Goal: Task Accomplishment & Management: Manage account settings

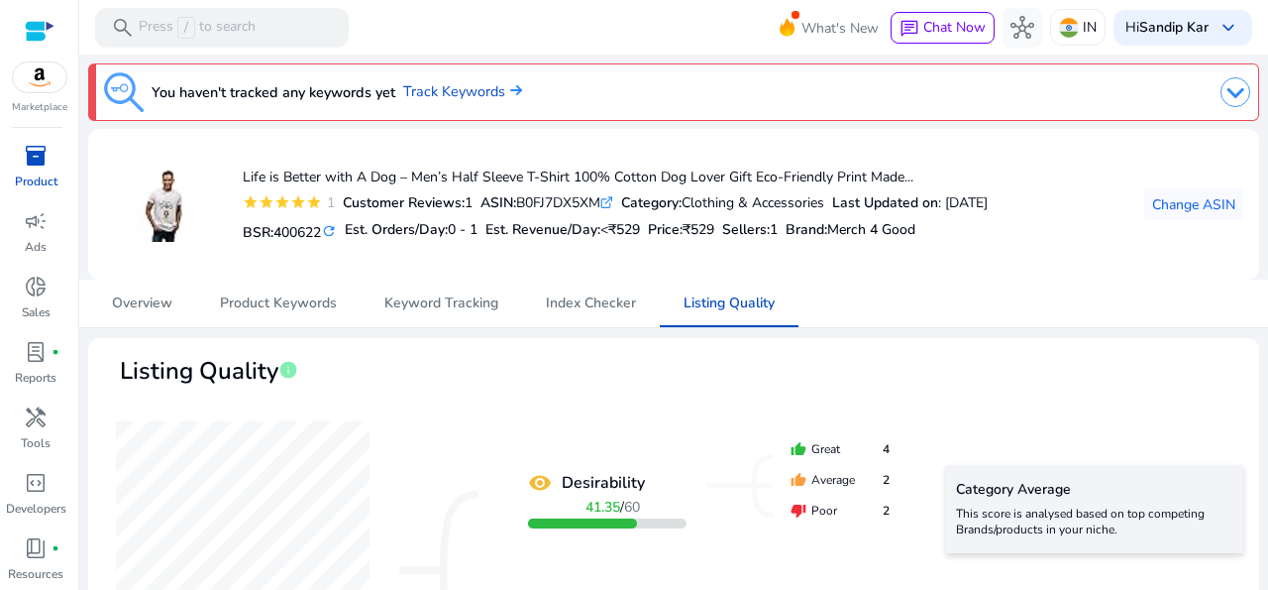
click at [994, 313] on div "Overview Product Keywords Keyword Tracking Index Checker Listing Quality" at bounding box center [673, 303] width 1171 height 48
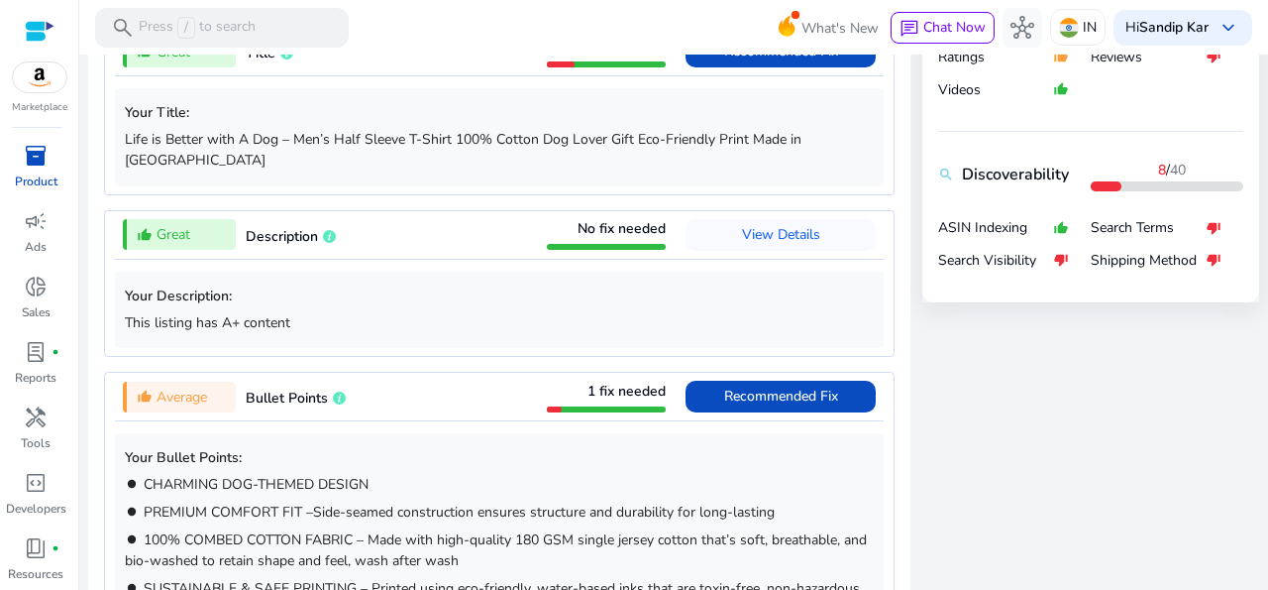
scroll to position [761, 0]
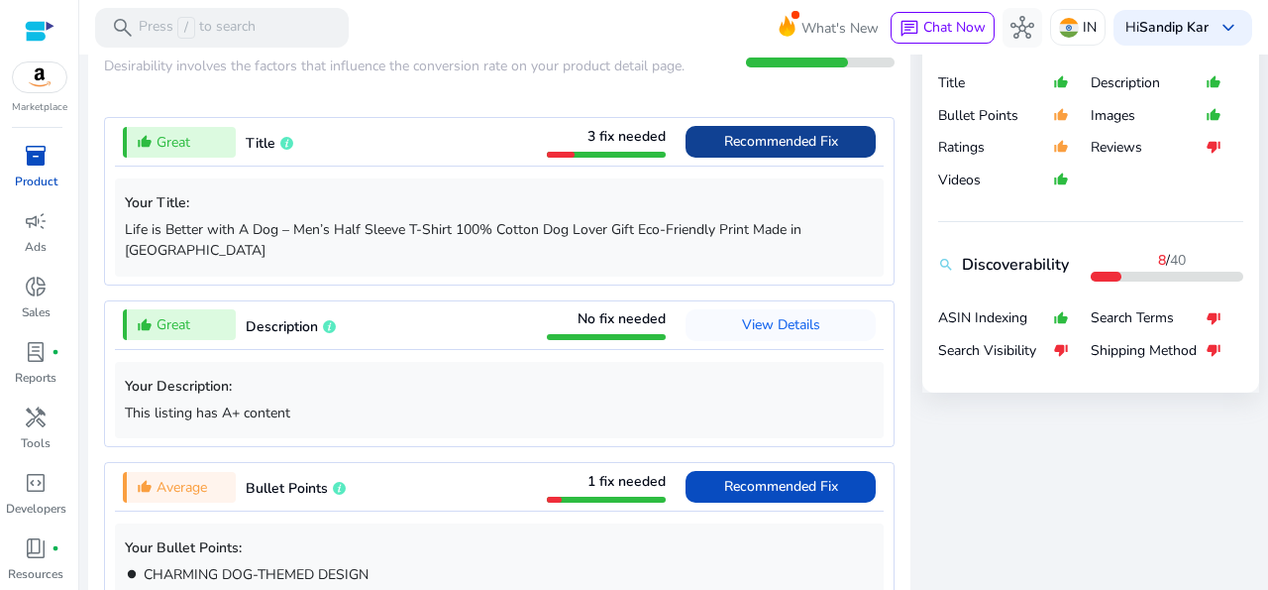
click at [806, 149] on span "Recommended Fix" at bounding box center [781, 141] width 114 height 19
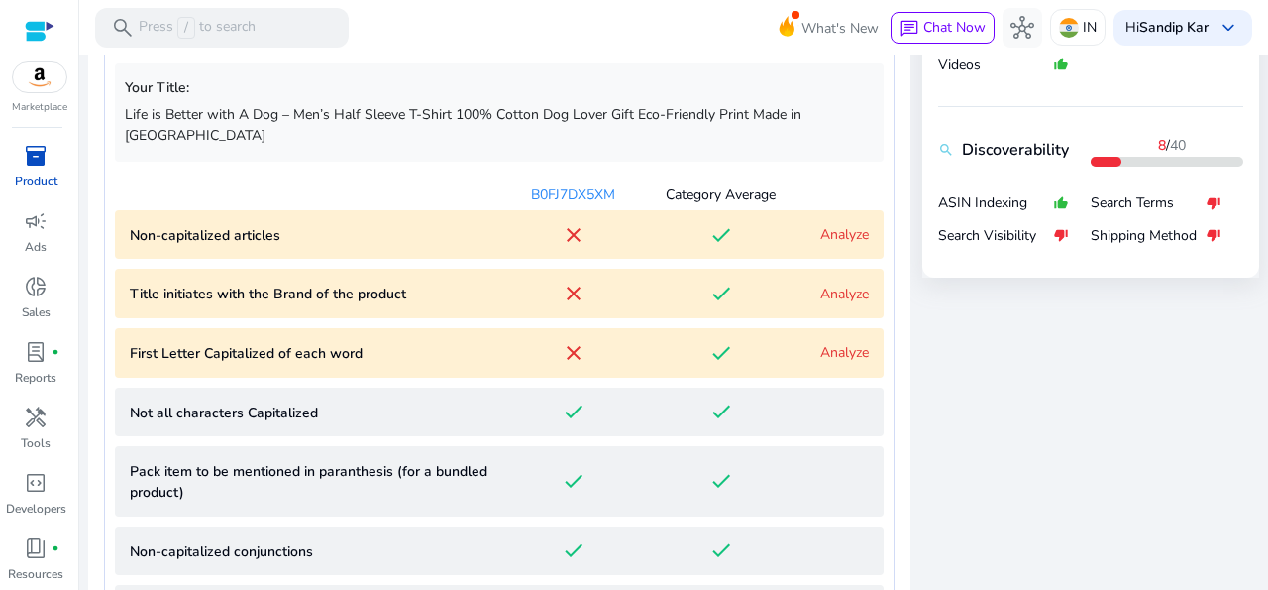
scroll to position [877, 0]
click at [827, 224] on link "Analyze" at bounding box center [845, 233] width 49 height 19
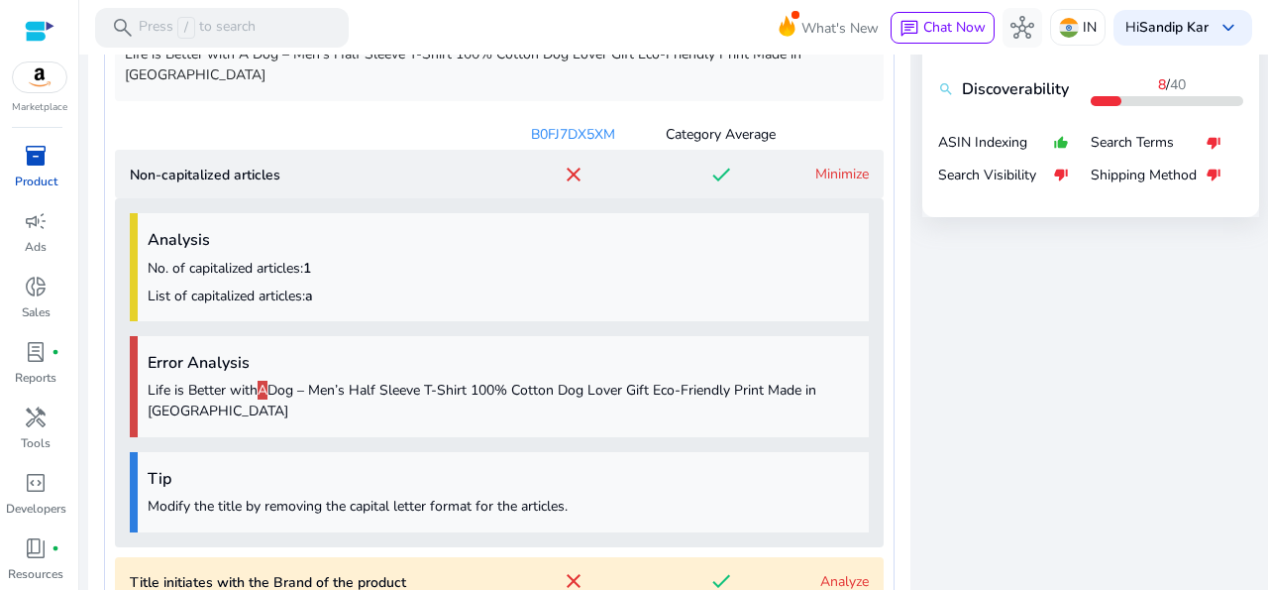
scroll to position [873, 0]
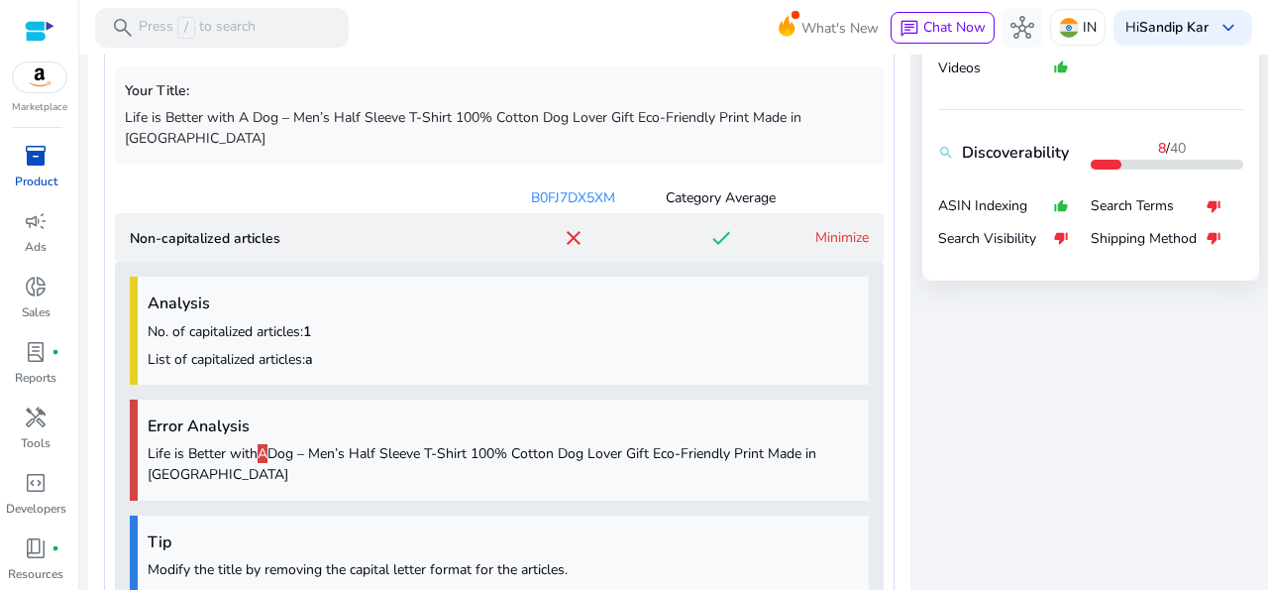
click at [820, 228] on link "Minimize" at bounding box center [843, 237] width 54 height 19
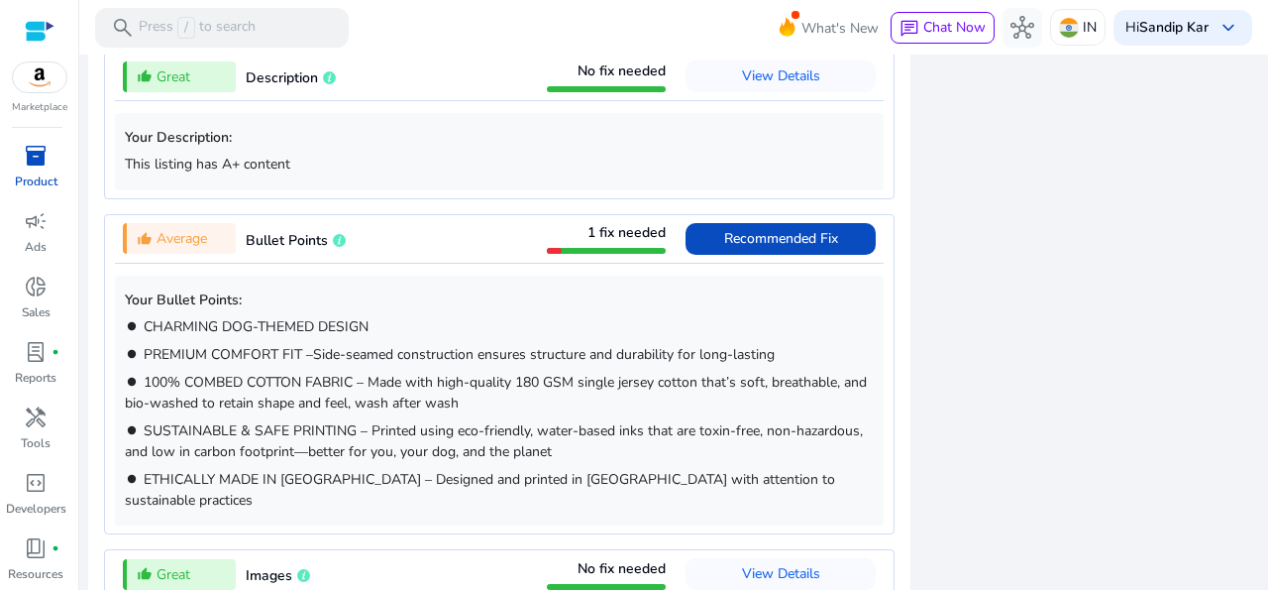
scroll to position [1888, 0]
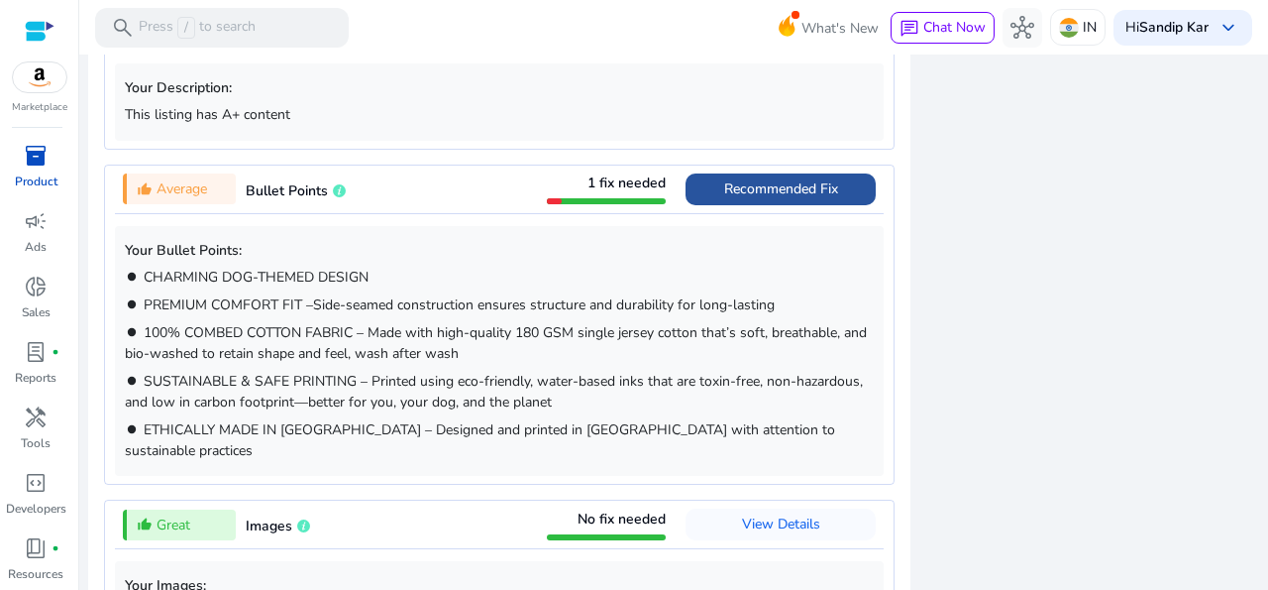
click at [800, 179] on span "Recommended Fix" at bounding box center [781, 188] width 114 height 19
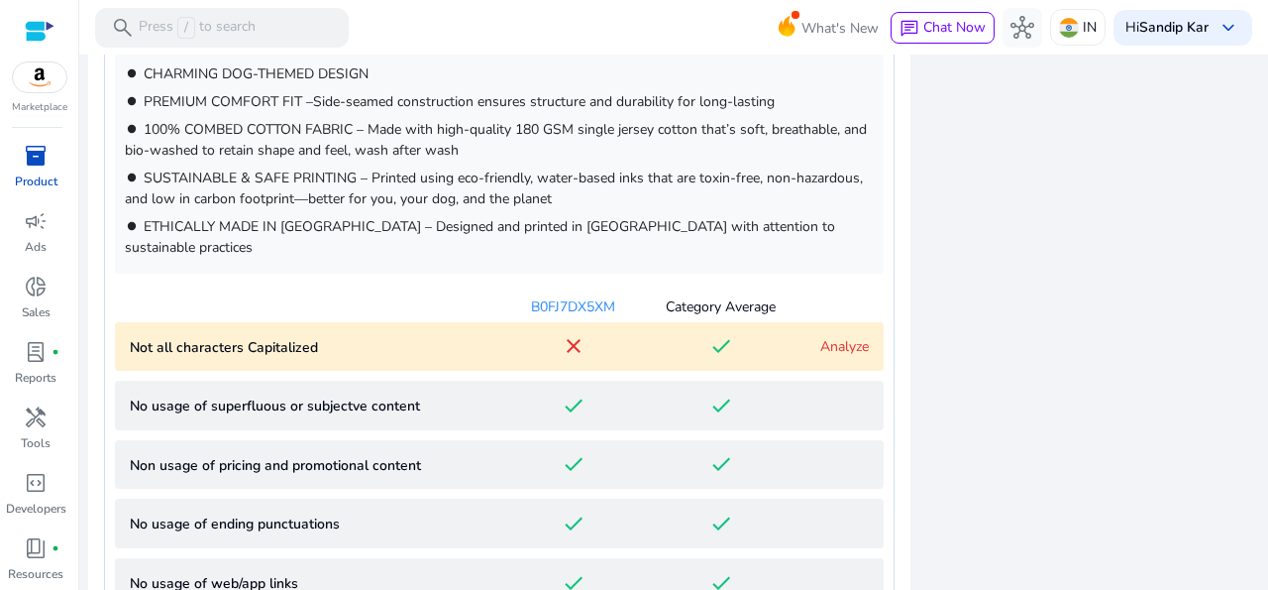
scroll to position [1325, 0]
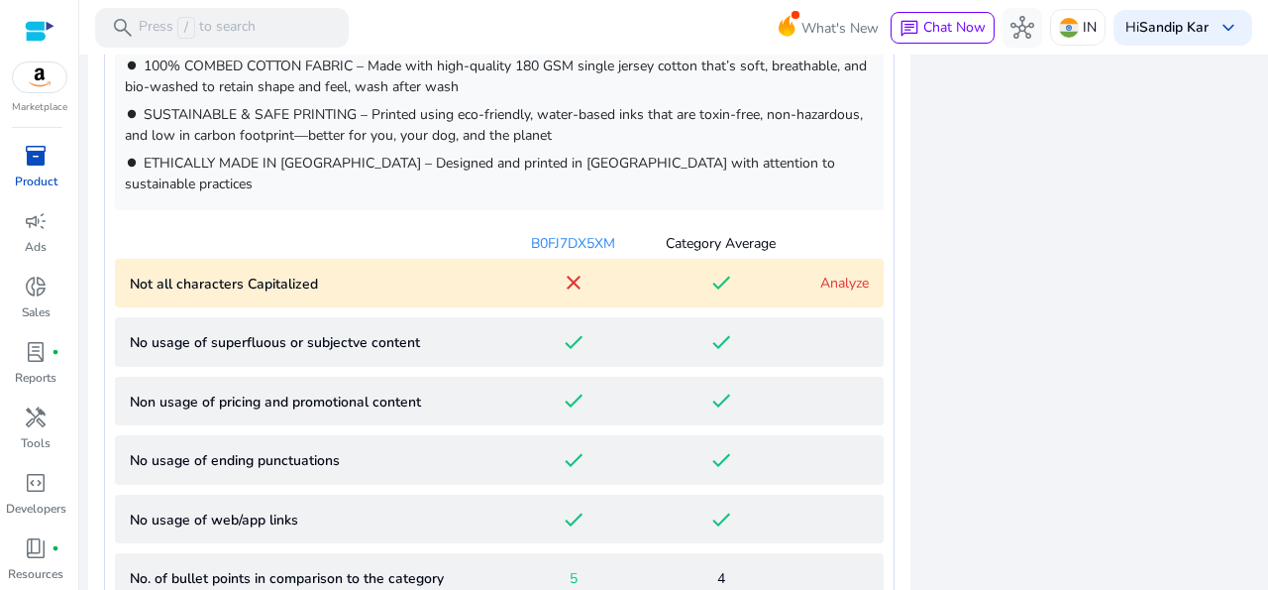
click at [829, 274] on link "Analyze" at bounding box center [845, 283] width 49 height 19
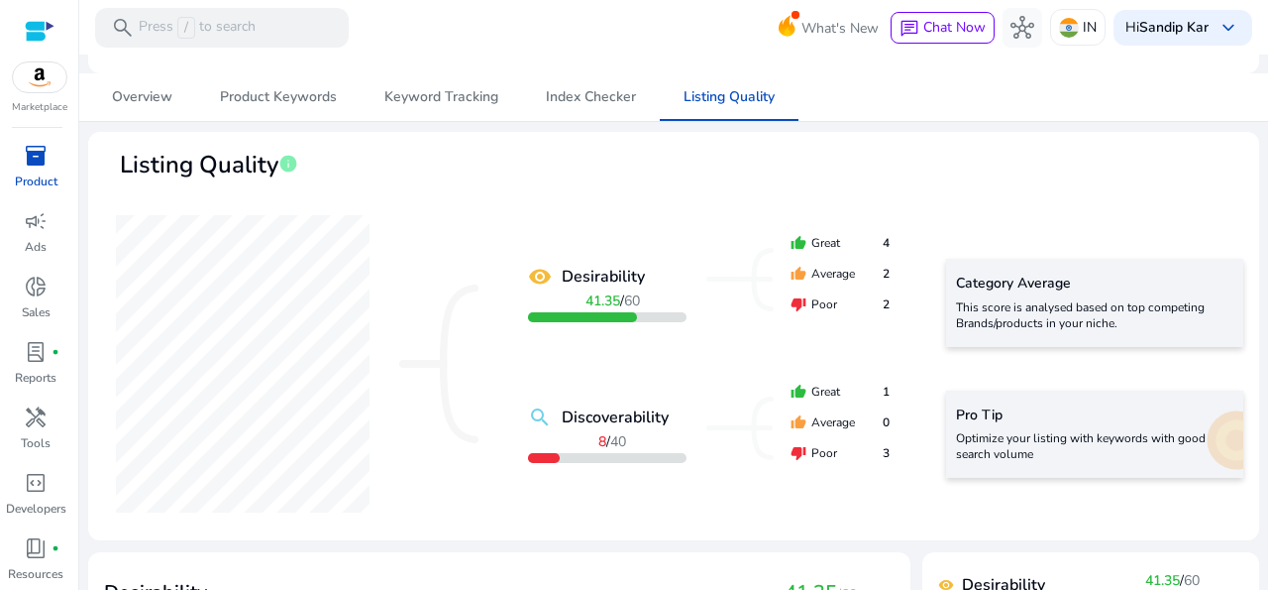
scroll to position [0, 0]
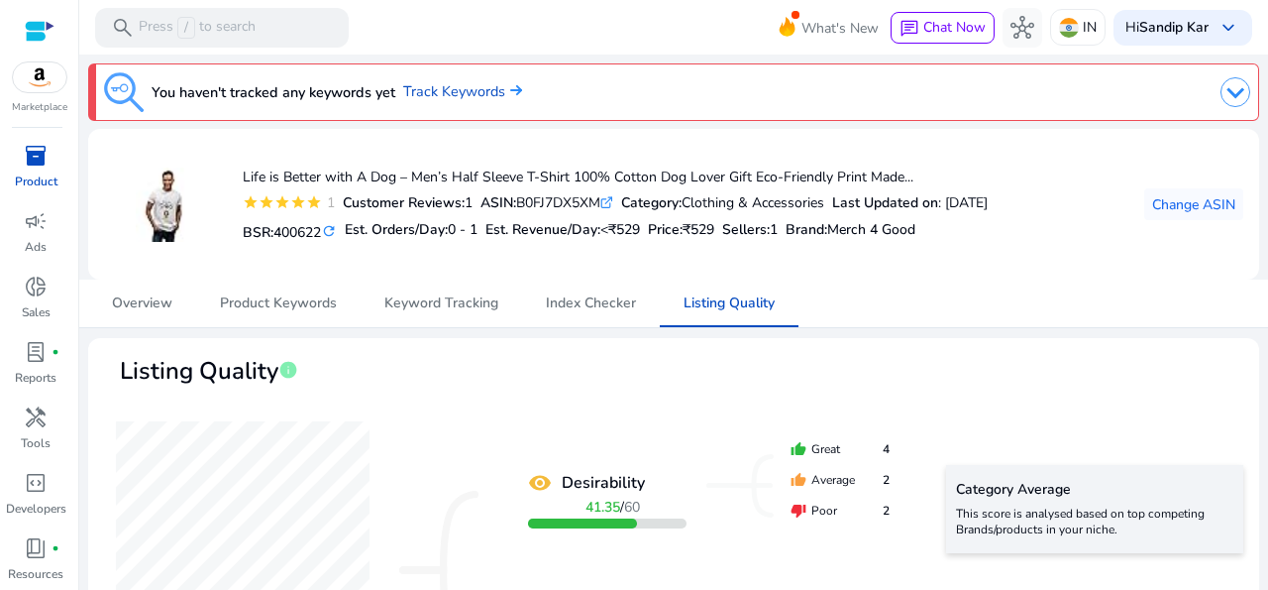
click at [41, 172] on p "Product" at bounding box center [36, 181] width 43 height 18
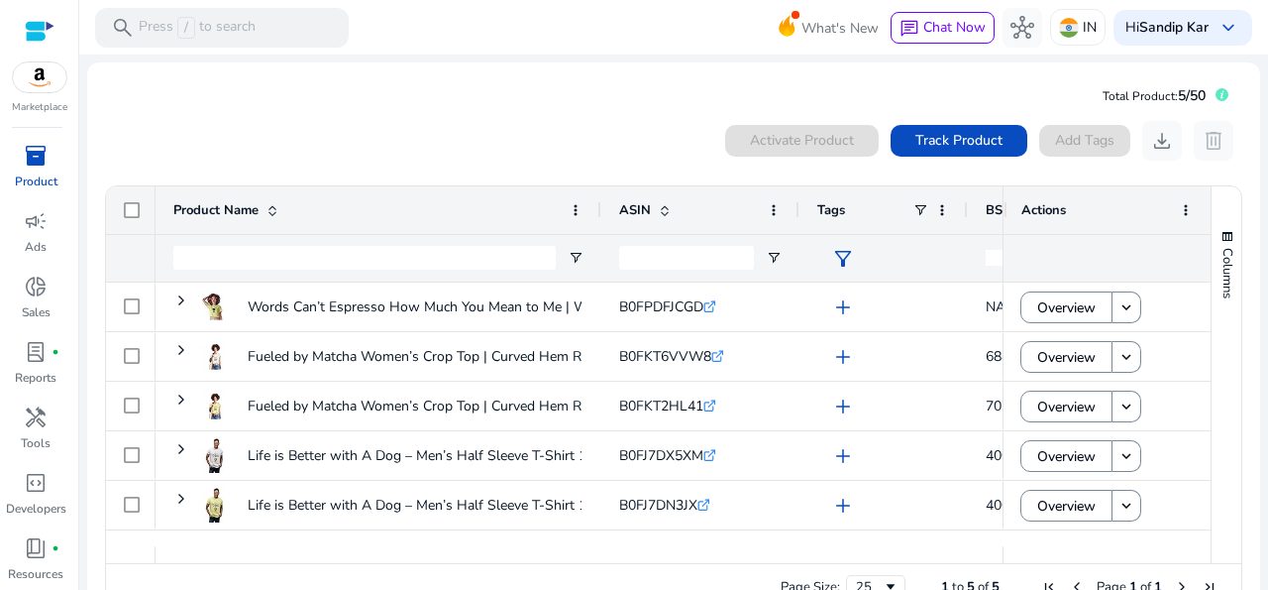
click at [385, 160] on div "0 products selected Activate Product Track Product Add Tags download delete" at bounding box center [674, 141] width 1140 height 40
